Goal: Find specific page/section: Find specific page/section

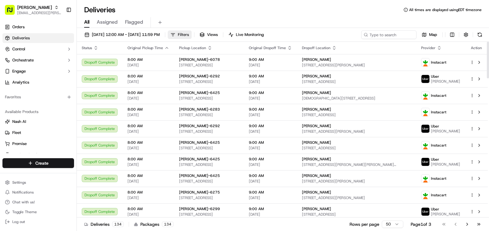
click at [189, 37] on span "Filters" at bounding box center [183, 35] width 11 height 6
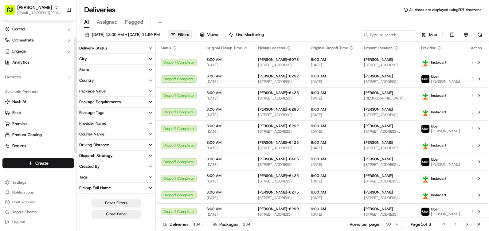
scroll to position [126, 0]
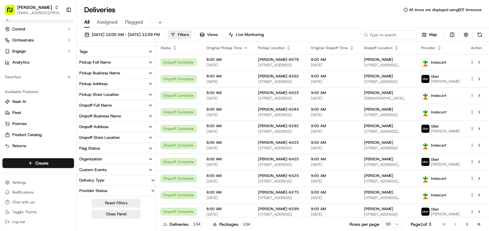
click at [117, 96] on div "Pickup Store Location" at bounding box center [99, 95] width 40 height 6
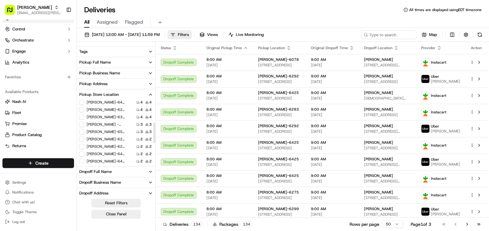
scroll to position [0, 0]
click at [121, 105] on input at bounding box center [120, 106] width 66 height 10
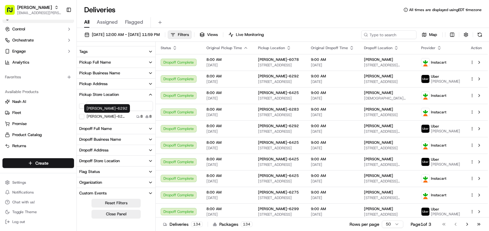
type input "6292"
click at [81, 119] on div "[PERSON_NAME]-6292 8 8" at bounding box center [116, 116] width 79 height 6
click at [81, 119] on button "[PERSON_NAME]-6292" at bounding box center [81, 116] width 5 height 5
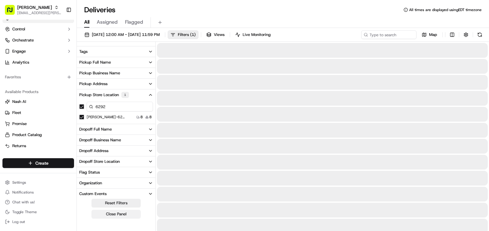
click at [126, 217] on button "Close Panel" at bounding box center [116, 214] width 49 height 9
